Goal: Task Accomplishment & Management: Complete application form

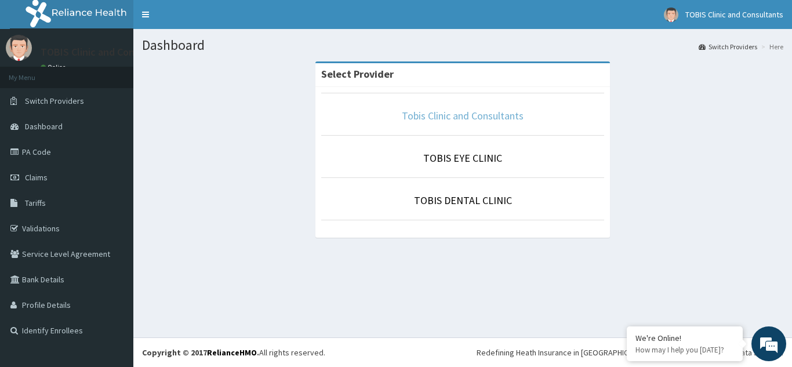
click at [479, 120] on link "Tobis Clinic and Consultants" at bounding box center [463, 115] width 122 height 13
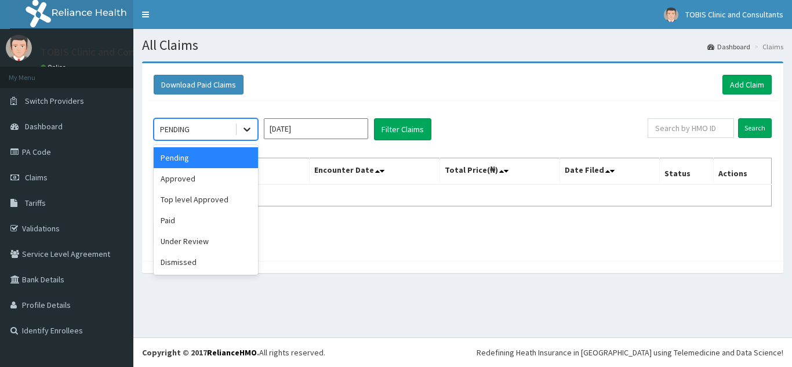
click at [234, 132] on div "PENDING" at bounding box center [206, 129] width 104 height 22
drag, startPoint x: 232, startPoint y: 180, endPoint x: 254, endPoint y: 171, distance: 23.9
click at [234, 180] on div "Approved" at bounding box center [206, 178] width 104 height 21
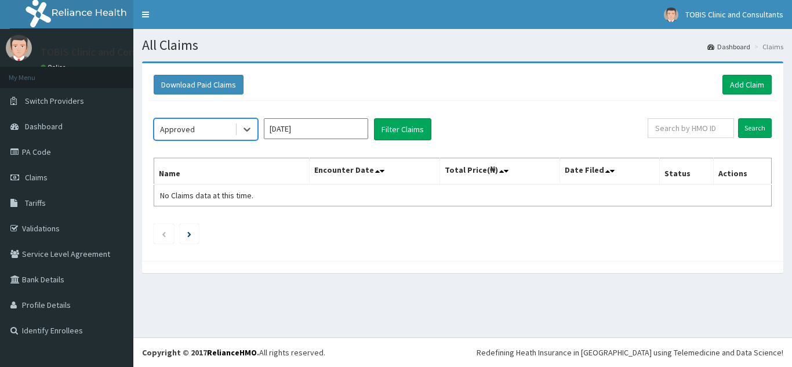
click at [334, 135] on input "Sep 2025" at bounding box center [316, 128] width 104 height 21
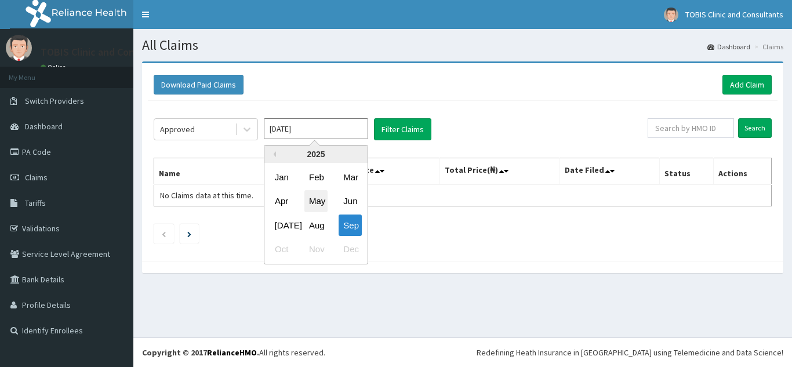
click at [318, 198] on div "May" at bounding box center [315, 201] width 23 height 21
type input "May 2025"
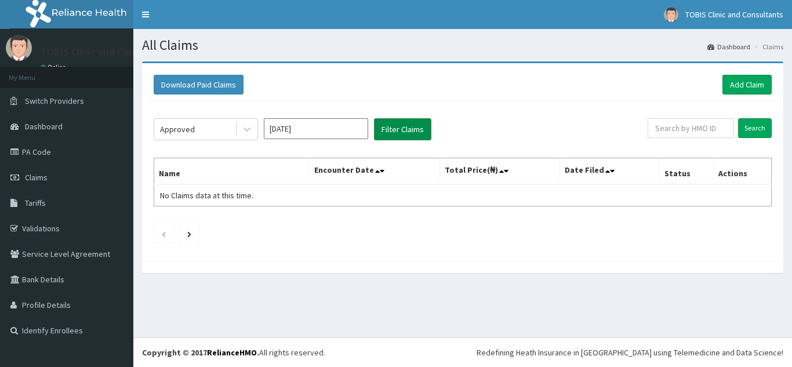
click at [405, 129] on button "Filter Claims" at bounding box center [402, 129] width 57 height 22
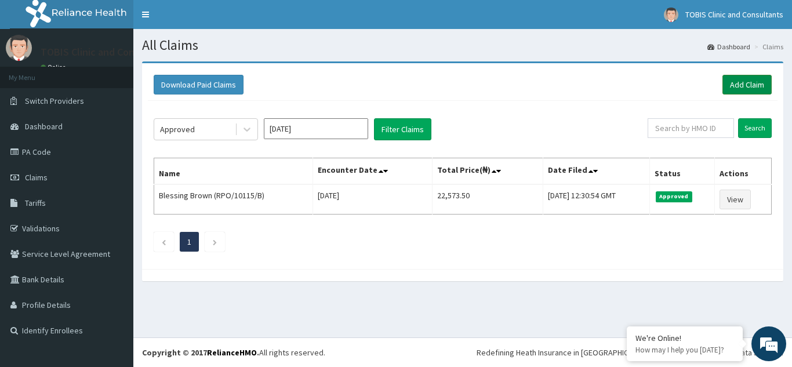
click at [753, 84] on link "Add Claim" at bounding box center [746, 85] width 49 height 20
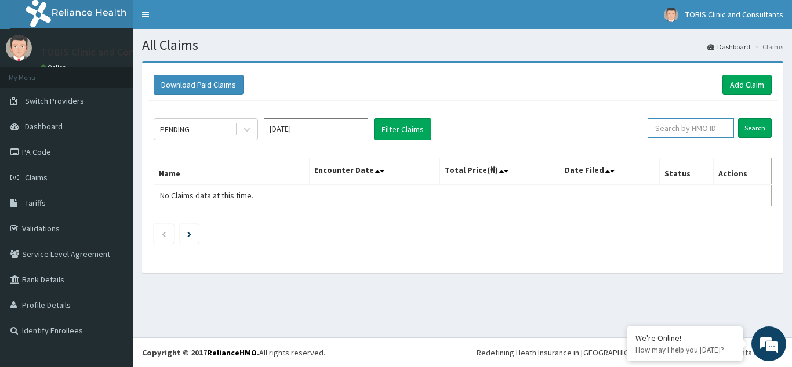
click at [693, 129] on input "text" at bounding box center [690, 128] width 86 height 20
paste input "POE/10012/D"
click at [749, 130] on input "Search" at bounding box center [755, 128] width 34 height 20
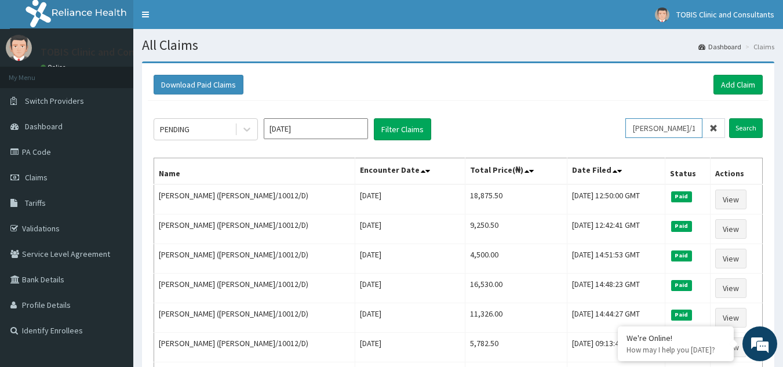
drag, startPoint x: 691, startPoint y: 128, endPoint x: 516, endPoint y: 136, distance: 175.8
click at [516, 136] on div "PENDING Sep 2025 Filter Claims POE/10012/D Search" at bounding box center [458, 129] width 609 height 22
paste input "SFL/10324/C"
type input "SFL/10324/C"
click at [762, 136] on input "Search" at bounding box center [746, 128] width 34 height 20
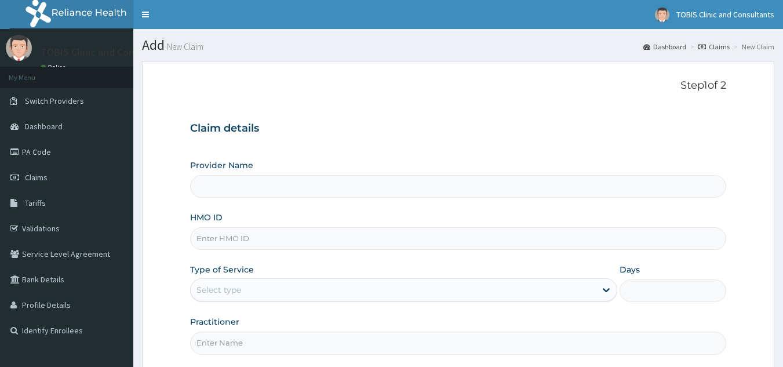
type input "Tobis Clinic and Consultants"
click at [287, 291] on div "Select type" at bounding box center [393, 290] width 405 height 19
click at [302, 243] on input "HMO ID" at bounding box center [458, 238] width 537 height 23
paste input "SFL/10324/C"
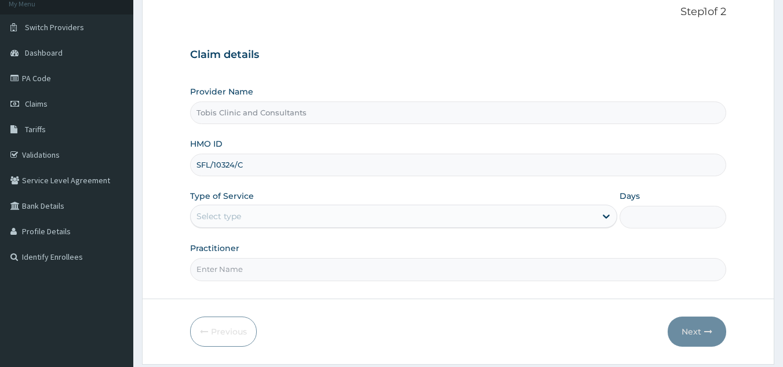
scroll to position [110, 0]
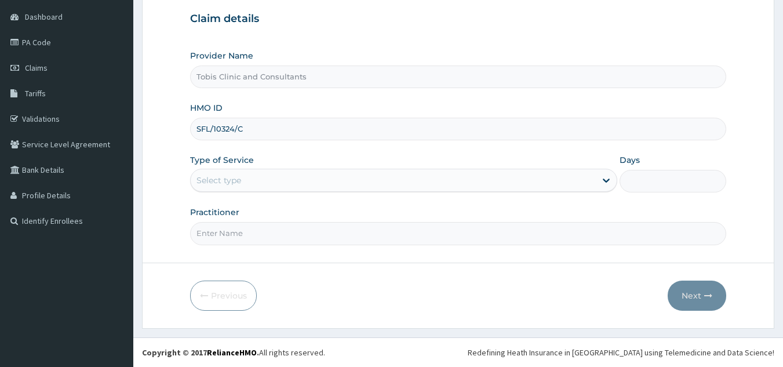
type input "SFL/10324/C"
click at [246, 190] on div "Select type" at bounding box center [403, 180] width 427 height 23
click at [274, 237] on input "Practitioner" at bounding box center [458, 233] width 537 height 23
paste input "Dr NISSI UDOEKPO"
type input "Dr NISSI UDOEKPO"
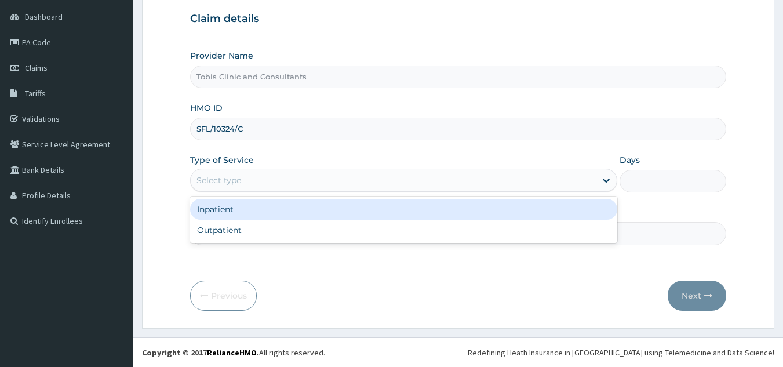
click at [319, 187] on div "Select type" at bounding box center [393, 180] width 405 height 19
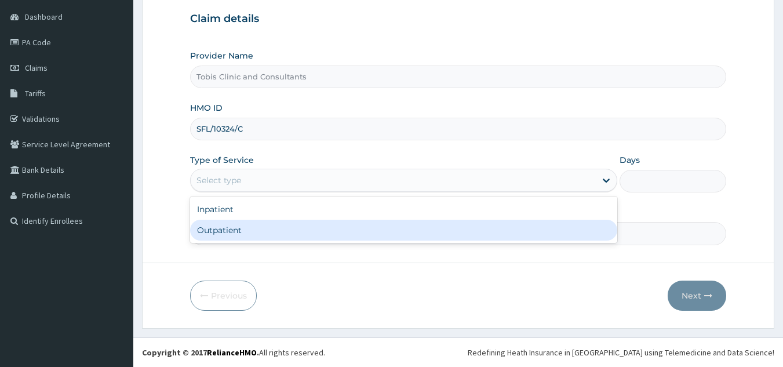
drag, startPoint x: 324, startPoint y: 224, endPoint x: 344, endPoint y: 239, distance: 24.5
click at [325, 224] on div "Outpatient" at bounding box center [403, 230] width 427 height 21
type input "1"
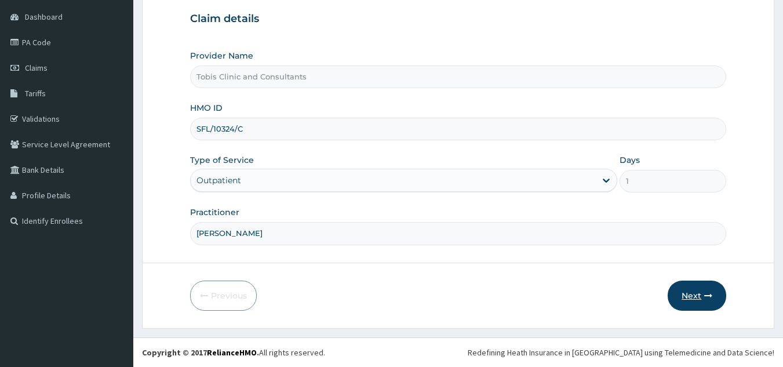
click at [691, 297] on button "Next" at bounding box center [697, 296] width 59 height 30
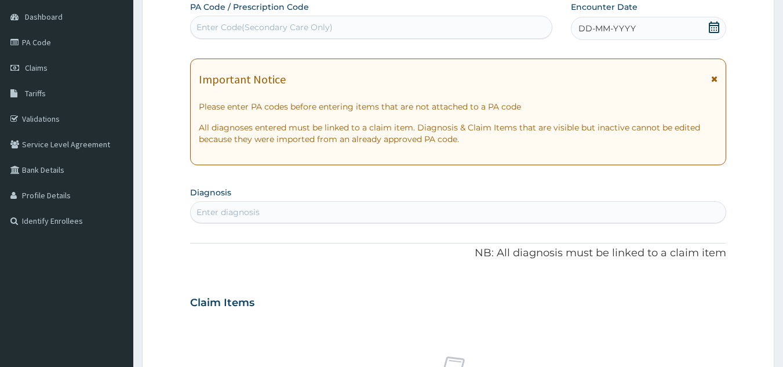
click at [302, 214] on div "Enter diagnosis" at bounding box center [459, 212] width 536 height 19
type input "malaria"
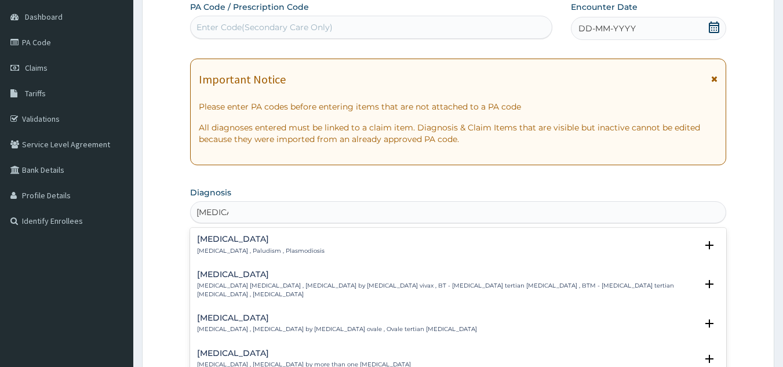
click at [258, 243] on h4 "Malaria" at bounding box center [261, 239] width 128 height 9
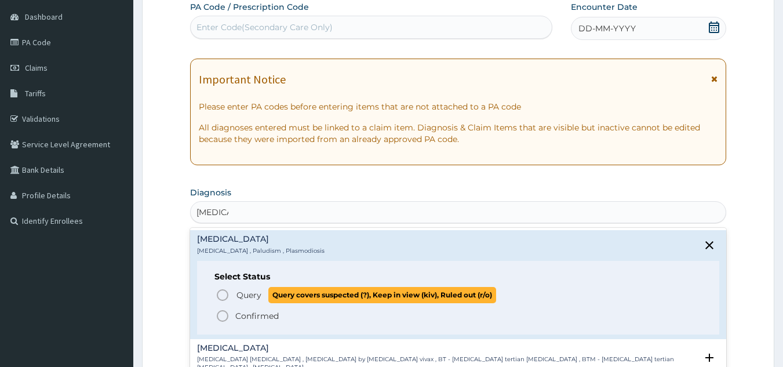
click at [236, 294] on p "Query Query covers suspected (?), Keep in view (kiv), Ruled out (r/o)" at bounding box center [365, 295] width 261 height 16
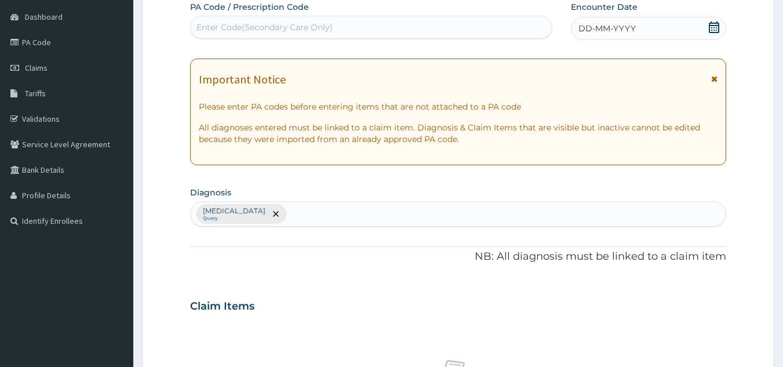
click at [581, 26] on span "DD-MM-YYYY" at bounding box center [606, 29] width 57 height 12
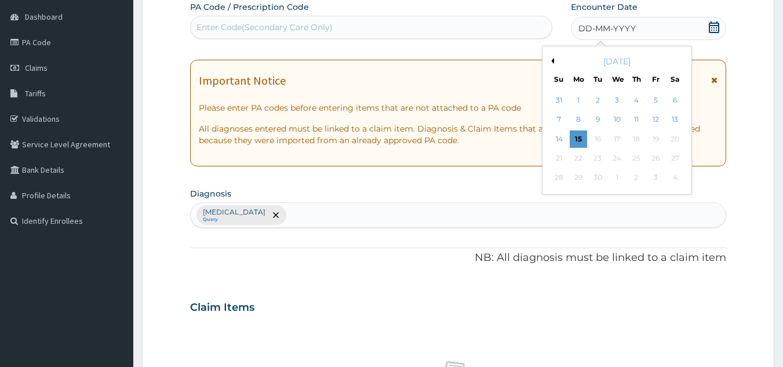
click at [553, 61] on button "Previous Month" at bounding box center [551, 61] width 6 height 6
click at [676, 105] on div "2" at bounding box center [675, 100] width 17 height 17
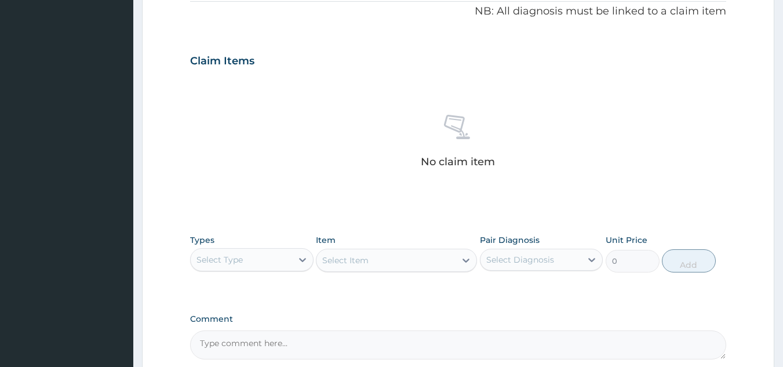
scroll to position [356, 0]
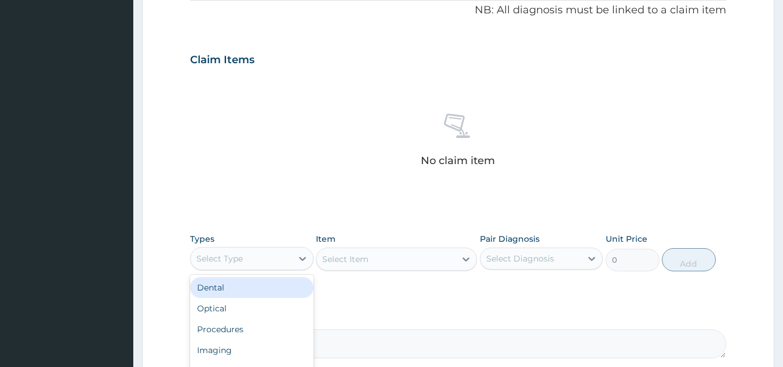
drag, startPoint x: 301, startPoint y: 258, endPoint x: 299, endPoint y: 286, distance: 27.9
click at [300, 261] on icon at bounding box center [303, 259] width 12 height 12
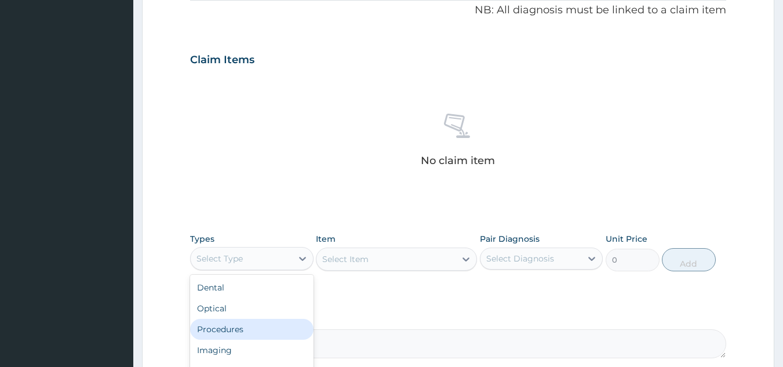
drag, startPoint x: 277, startPoint y: 321, endPoint x: 327, endPoint y: 292, distance: 57.7
click at [279, 319] on div "Procedures" at bounding box center [251, 329] width 123 height 21
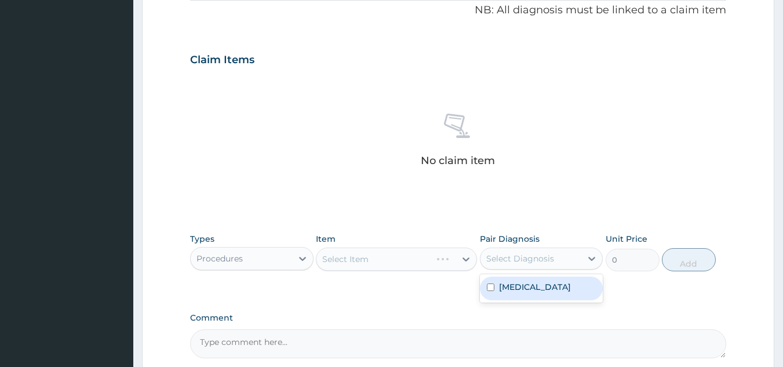
drag, startPoint x: 531, startPoint y: 255, endPoint x: 531, endPoint y: 282, distance: 27.2
click at [531, 256] on div "Select Diagnosis" at bounding box center [520, 259] width 68 height 12
click at [532, 282] on div "Malaria" at bounding box center [541, 288] width 123 height 24
checkbox input "true"
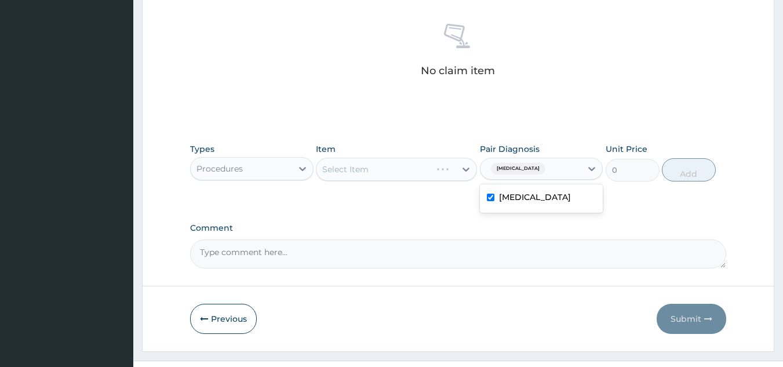
scroll to position [469, 0]
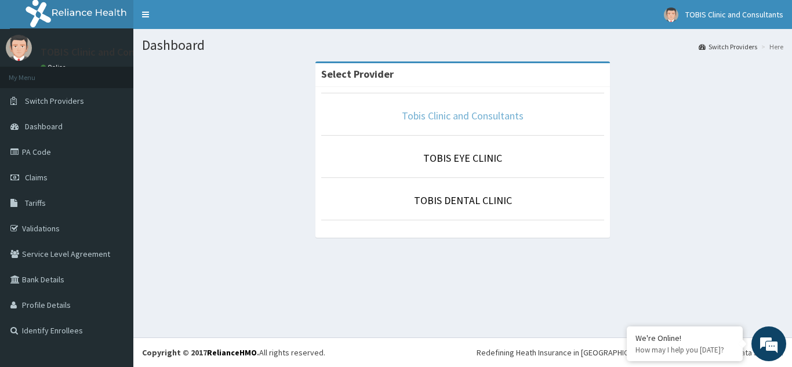
click at [486, 119] on link "Tobis Clinic and Consultants" at bounding box center [463, 115] width 122 height 13
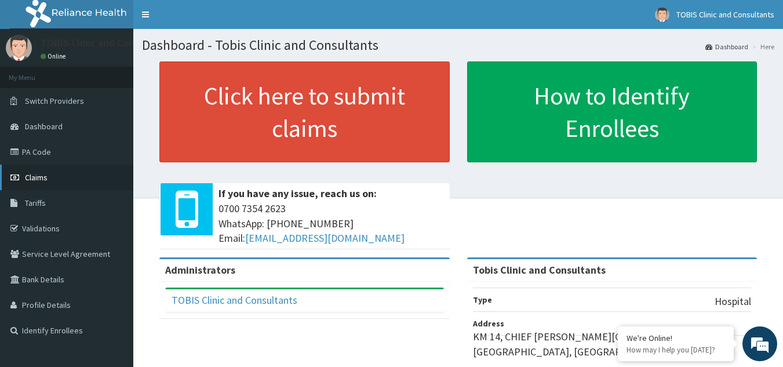
click at [38, 182] on span "Claims" at bounding box center [36, 177] width 23 height 10
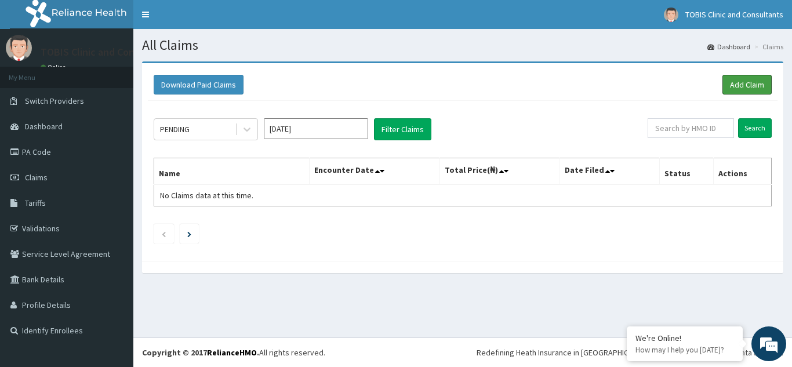
click at [748, 83] on link "Add Claim" at bounding box center [746, 85] width 49 height 20
